Goal: Check status: Check status

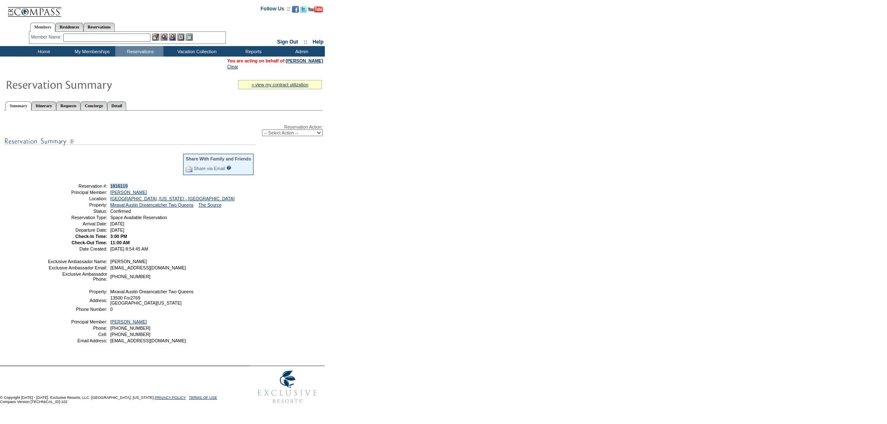
drag, startPoint x: 147, startPoint y: 183, endPoint x: 109, endPoint y: 187, distance: 37.9
click at [109, 187] on td "1816119" at bounding box center [182, 186] width 146 height 5
copy span "1816119"
click at [214, 252] on td "[DATE] 8:54:45 AM" at bounding box center [182, 248] width 146 height 5
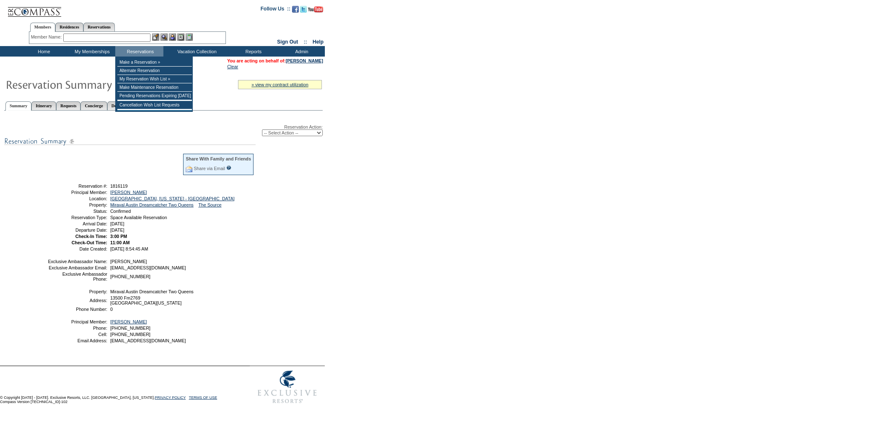
click at [133, 36] on input "text" at bounding box center [106, 38] width 87 height 8
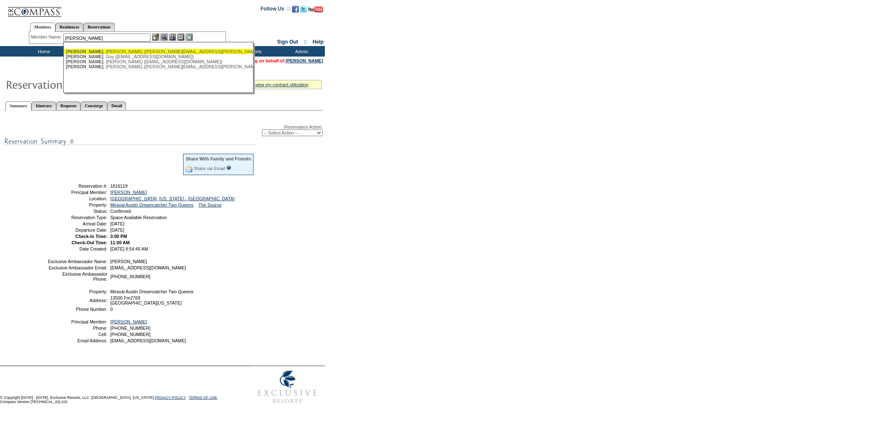
click at [147, 49] on div "[PERSON_NAME] ([PERSON_NAME][EMAIL_ADDRESS][PERSON_NAME][DOMAIN_NAME])" at bounding box center [158, 51] width 184 height 5
type input "[PERSON_NAME] ([PERSON_NAME][EMAIL_ADDRESS][PERSON_NAME][DOMAIN_NAME])"
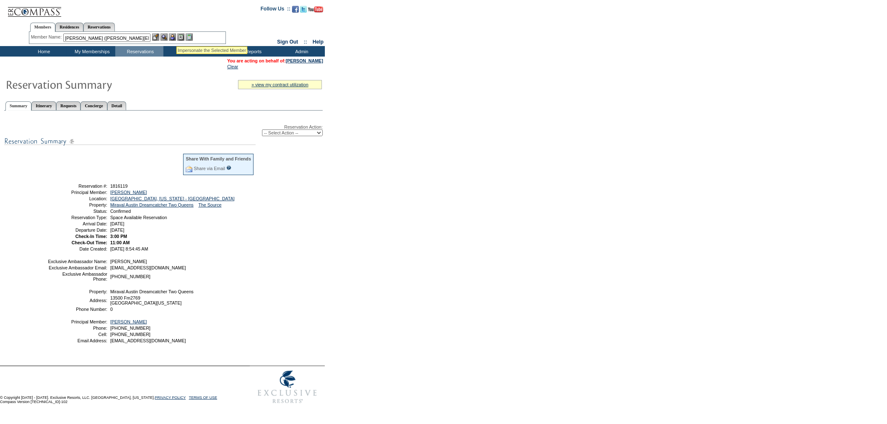
click at [176, 36] on img at bounding box center [172, 37] width 7 height 7
click at [164, 36] on img at bounding box center [164, 37] width 7 height 7
